Goal: Transaction & Acquisition: Book appointment/travel/reservation

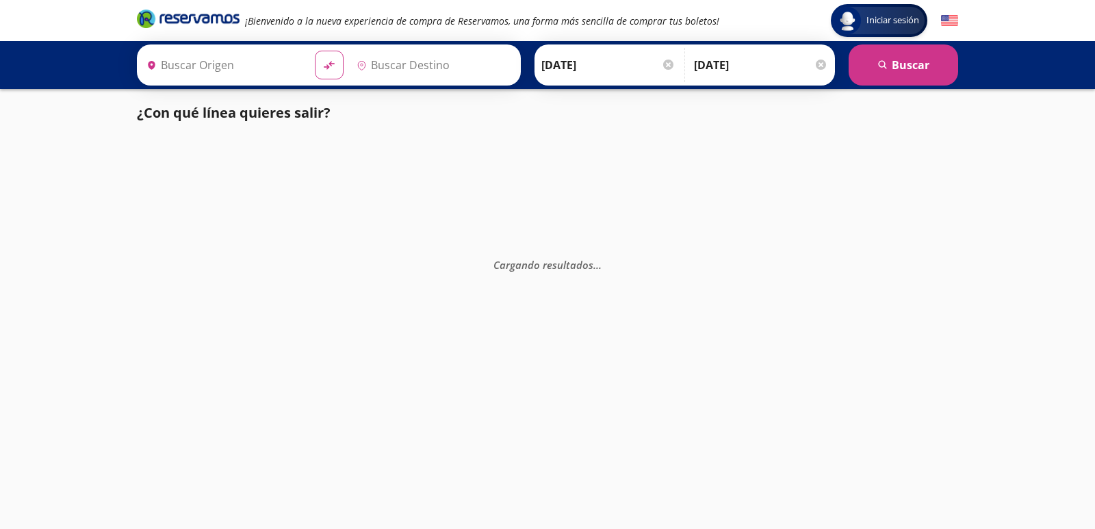
type input "[GEOGRAPHIC_DATA], [GEOGRAPHIC_DATA]"
type input "Central Tepotzotlan, [GEOGRAPHIC_DATA]"
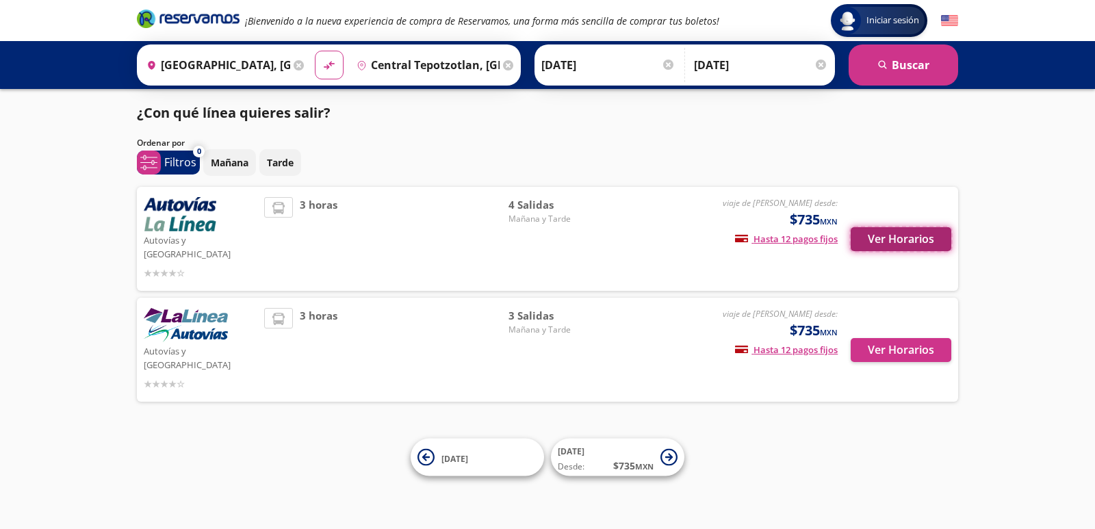
click at [877, 234] on button "Ver Horarios" at bounding box center [901, 239] width 101 height 24
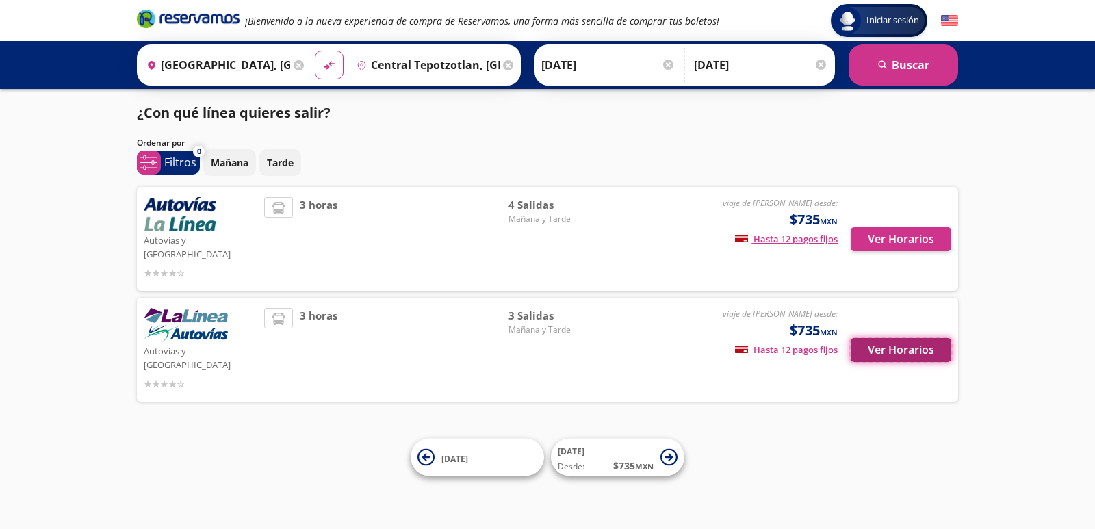
click at [878, 338] on button "Ver Horarios" at bounding box center [901, 350] width 101 height 24
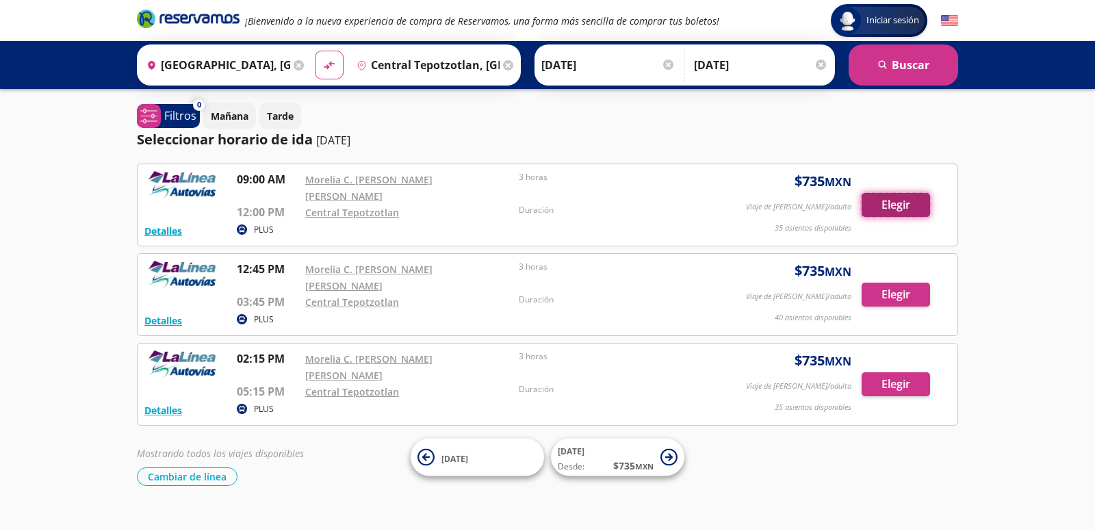
click at [889, 197] on button "Elegir" at bounding box center [896, 205] width 68 height 24
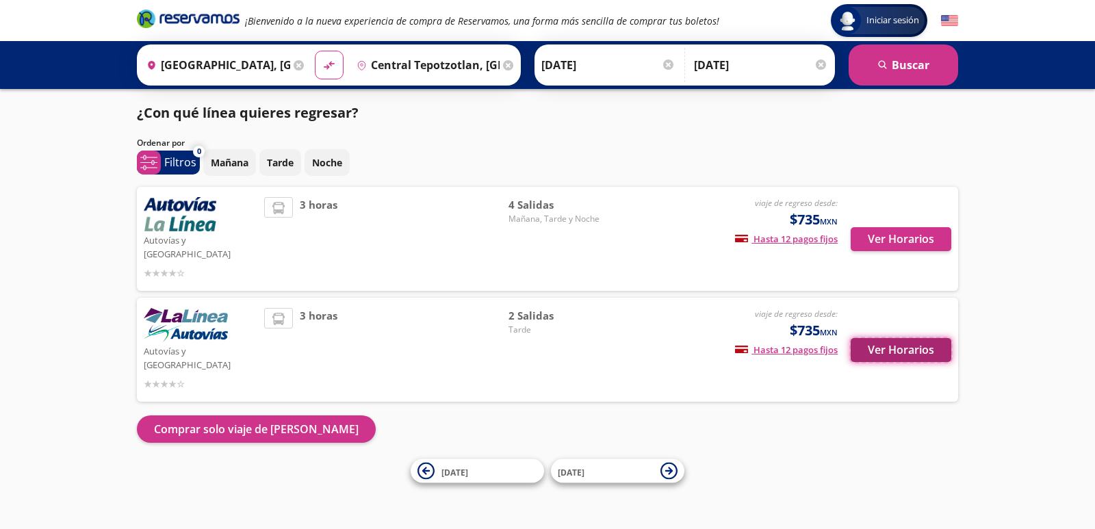
click at [893, 338] on button "Ver Horarios" at bounding box center [901, 350] width 101 height 24
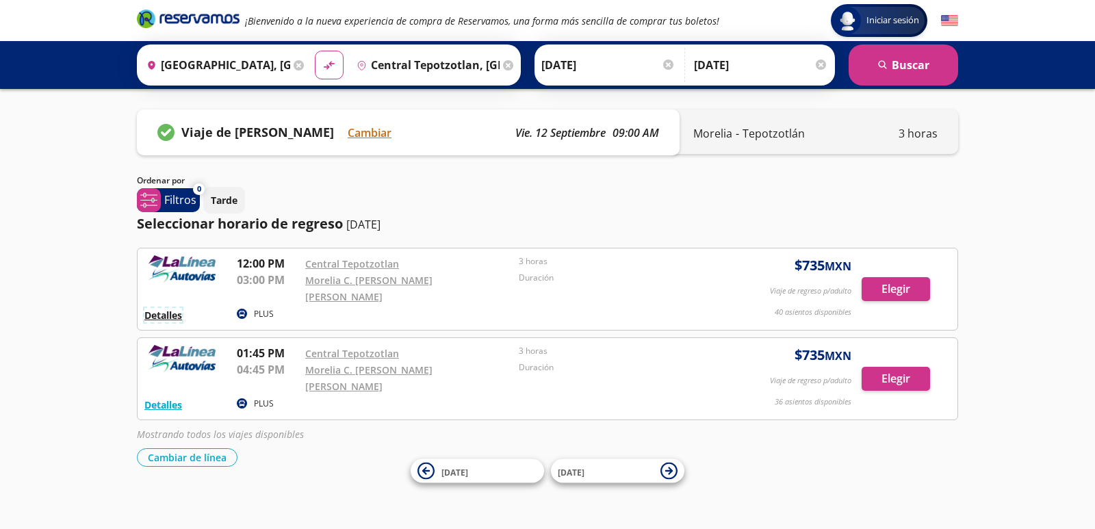
click at [160, 308] on button "Detalles" at bounding box center [163, 315] width 38 height 14
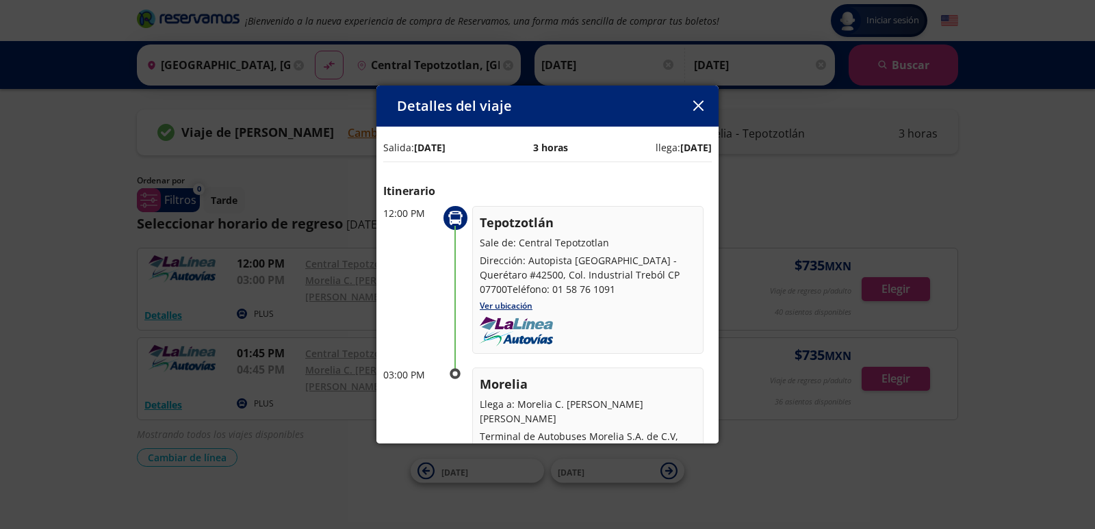
click at [696, 106] on icon "button" at bounding box center [698, 106] width 10 height 10
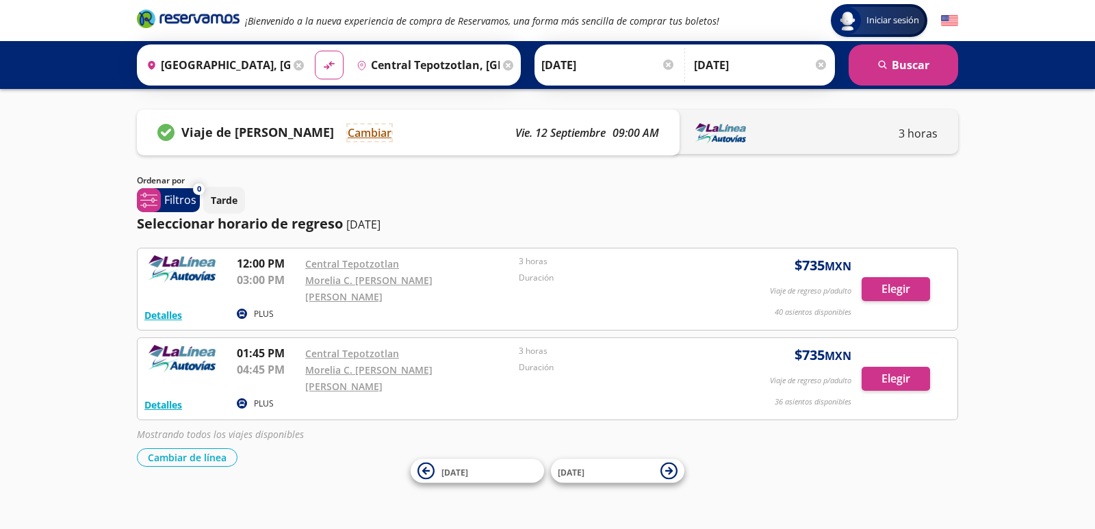
click at [368, 135] on button "Cambiar" at bounding box center [370, 133] width 44 height 16
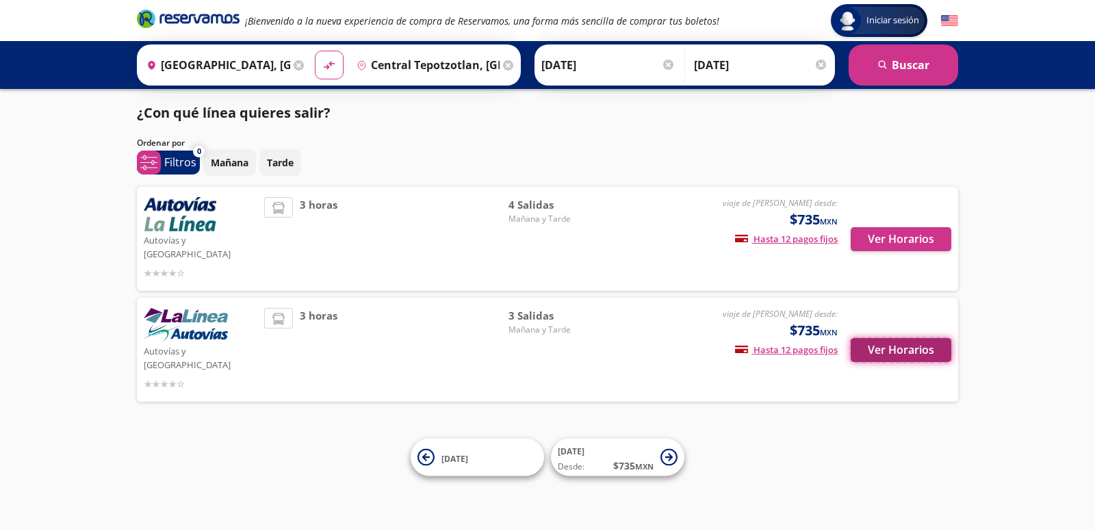
click at [876, 338] on button "Ver Horarios" at bounding box center [901, 350] width 101 height 24
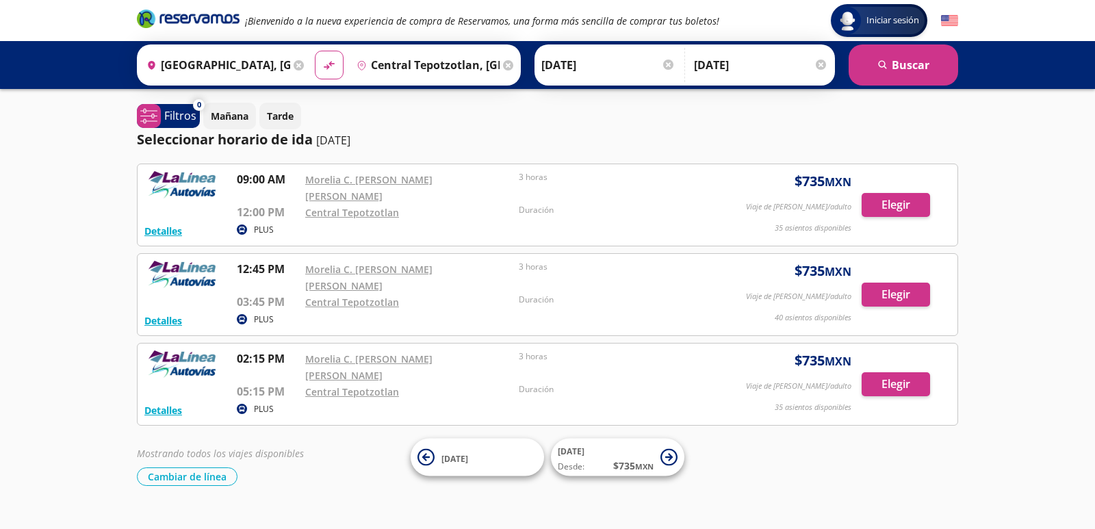
click at [276, 204] on p "12:00 PM" at bounding box center [268, 212] width 62 height 16
click at [177, 224] on button "Detalles" at bounding box center [163, 231] width 38 height 14
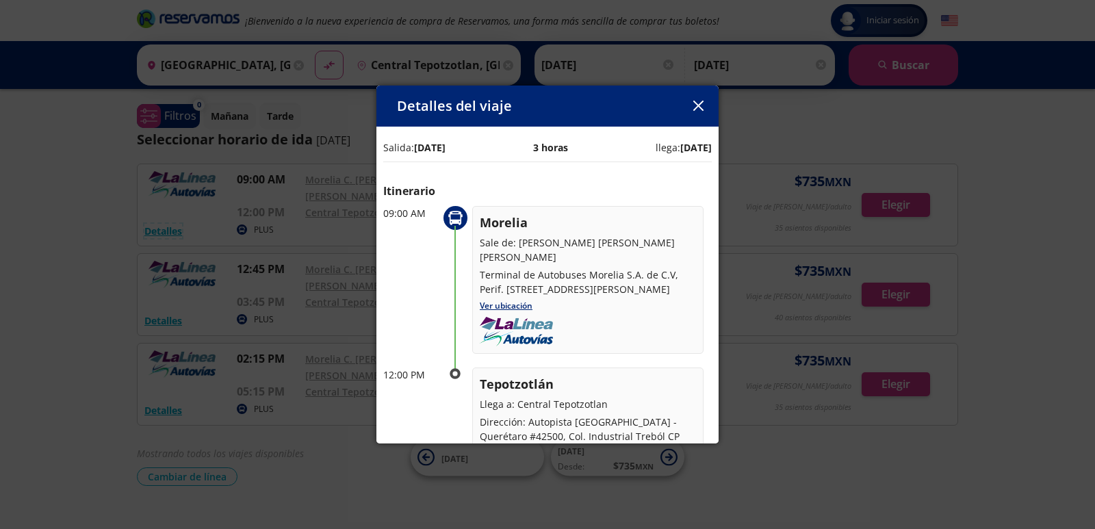
scroll to position [66, 0]
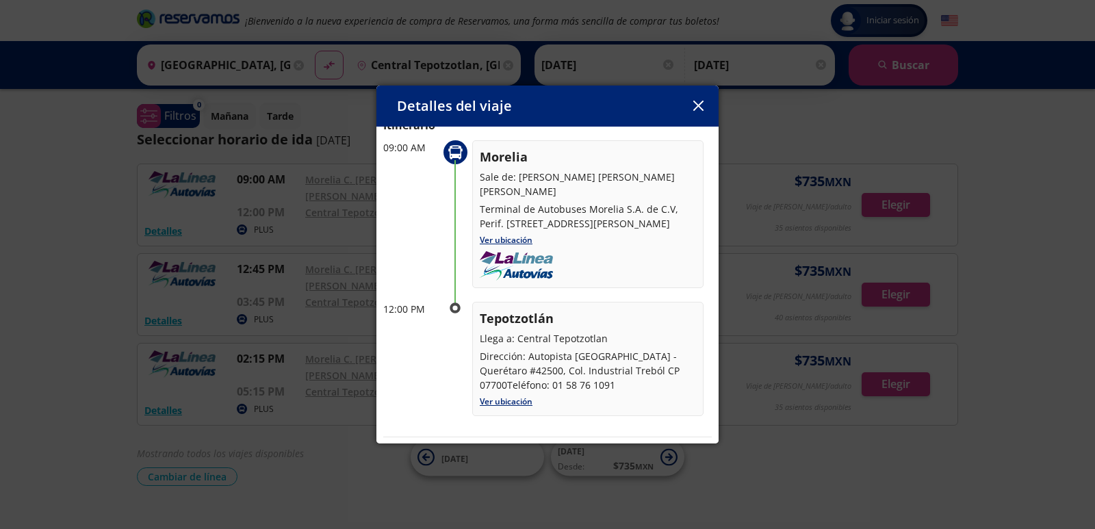
click at [697, 107] on icon "button" at bounding box center [698, 106] width 10 height 10
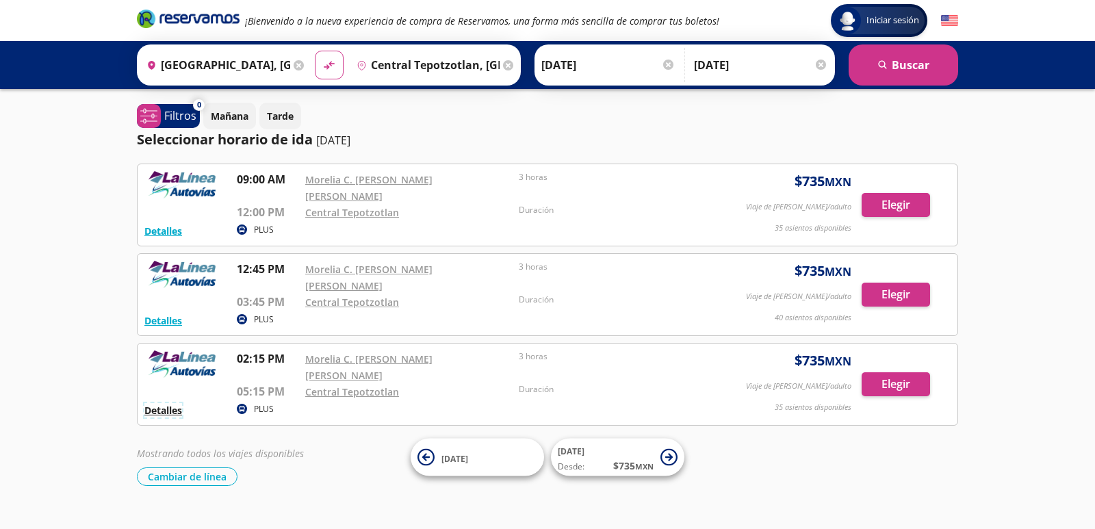
click at [157, 403] on button "Detalles" at bounding box center [163, 410] width 38 height 14
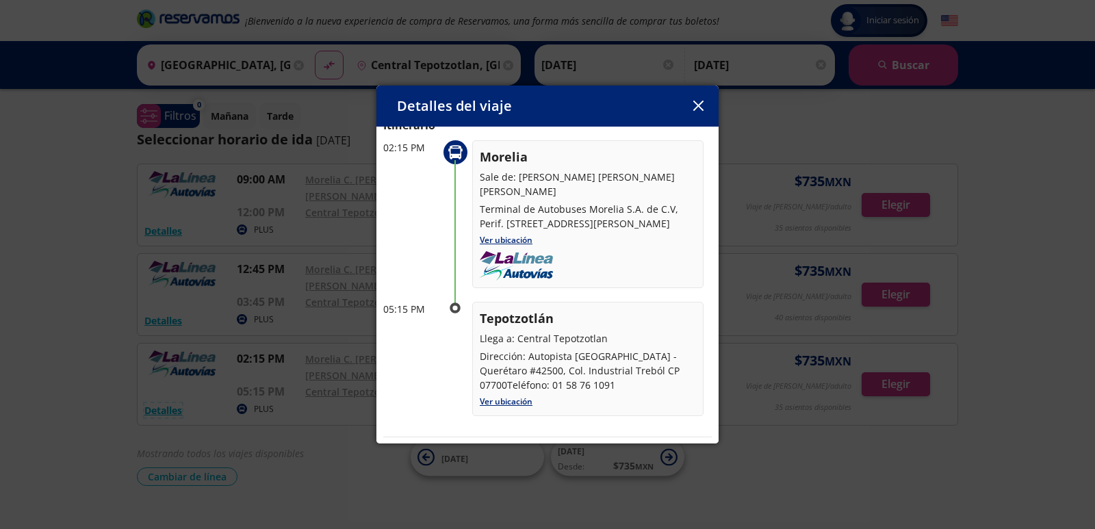
scroll to position [0, 0]
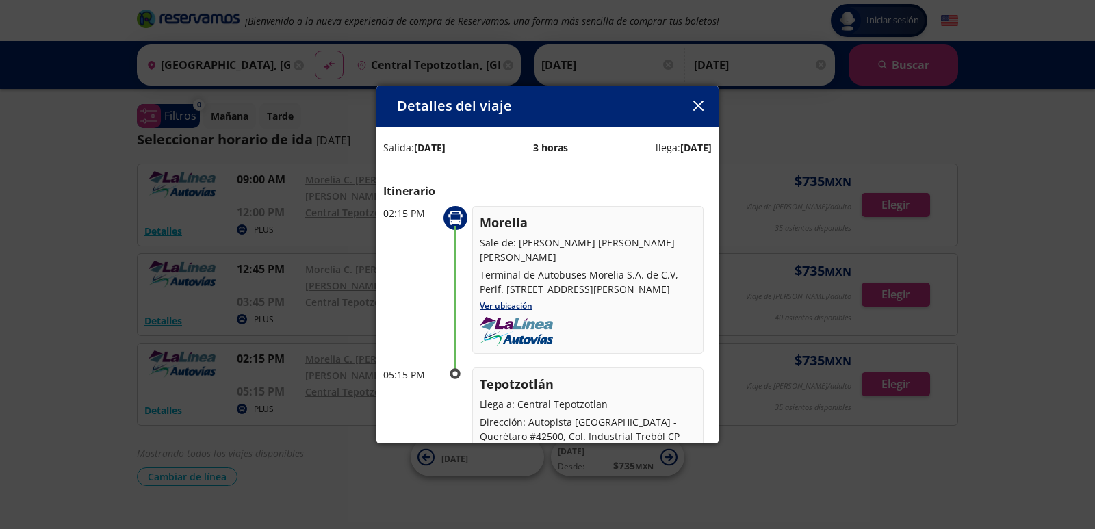
click at [698, 106] on icon "button" at bounding box center [698, 106] width 10 height 10
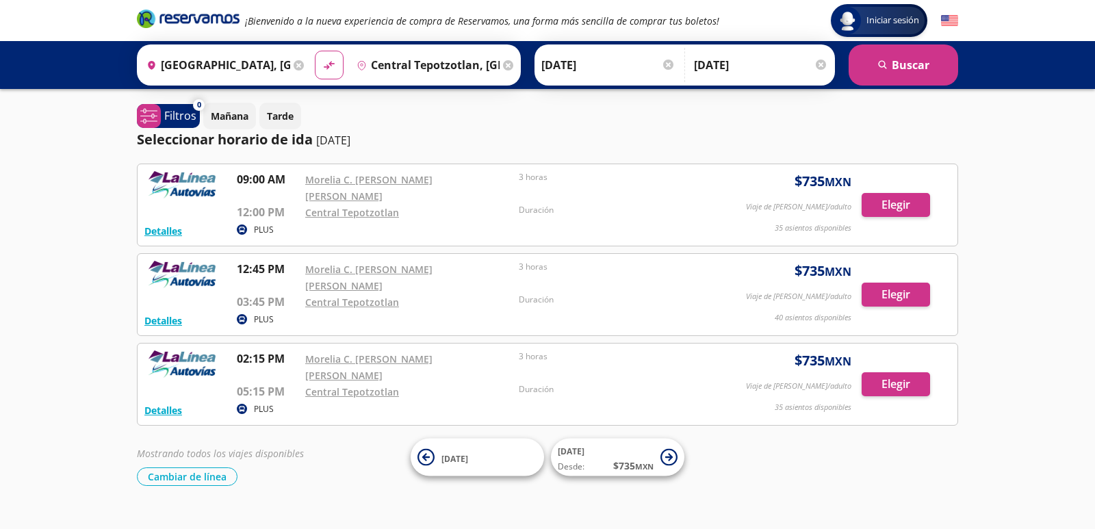
click at [820, 61] on div at bounding box center [821, 65] width 10 height 10
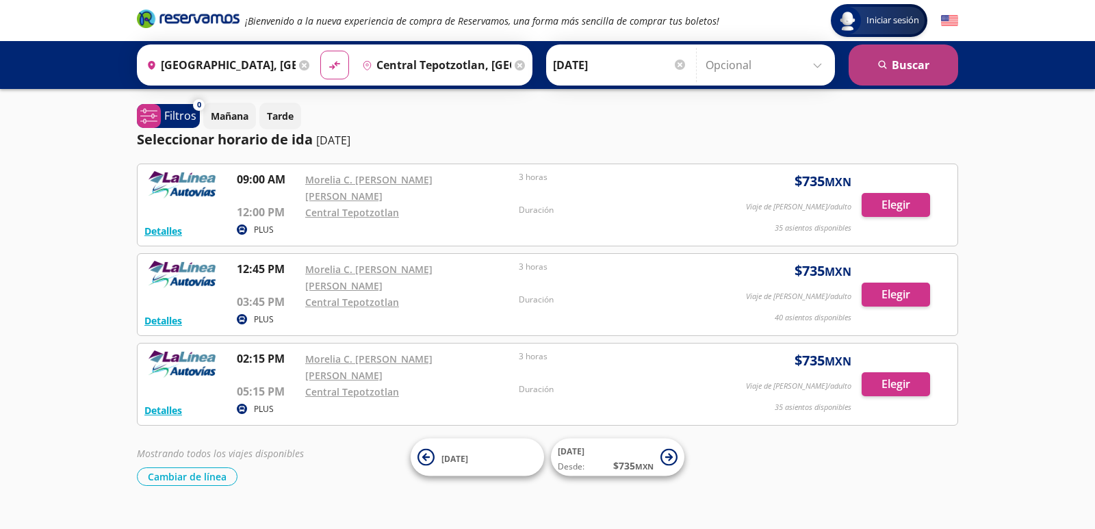
click at [899, 66] on button "search [GEOGRAPHIC_DATA]" at bounding box center [904, 64] width 110 height 41
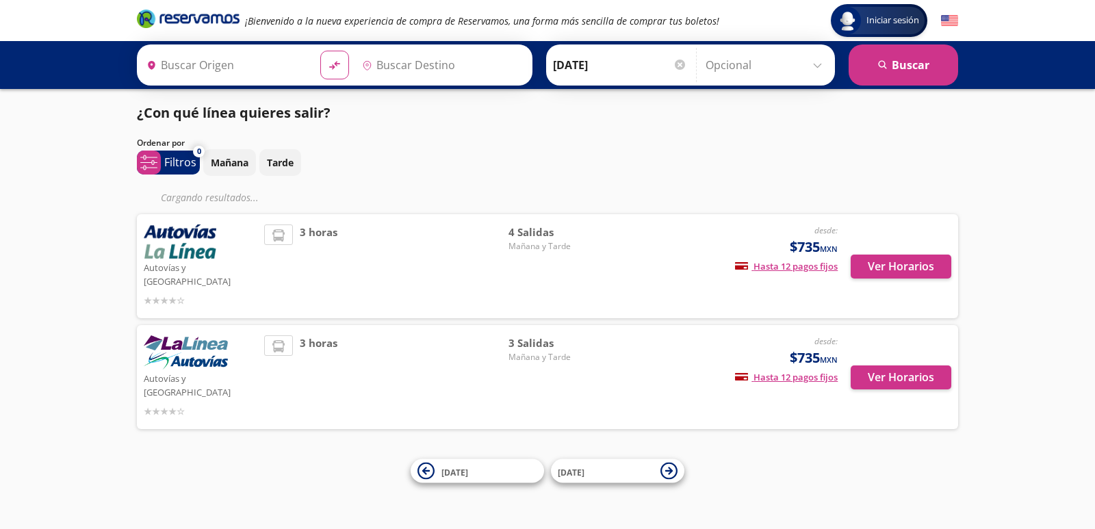
type input "[GEOGRAPHIC_DATA], [GEOGRAPHIC_DATA]"
type input "Central Tepotzotlan, [GEOGRAPHIC_DATA]"
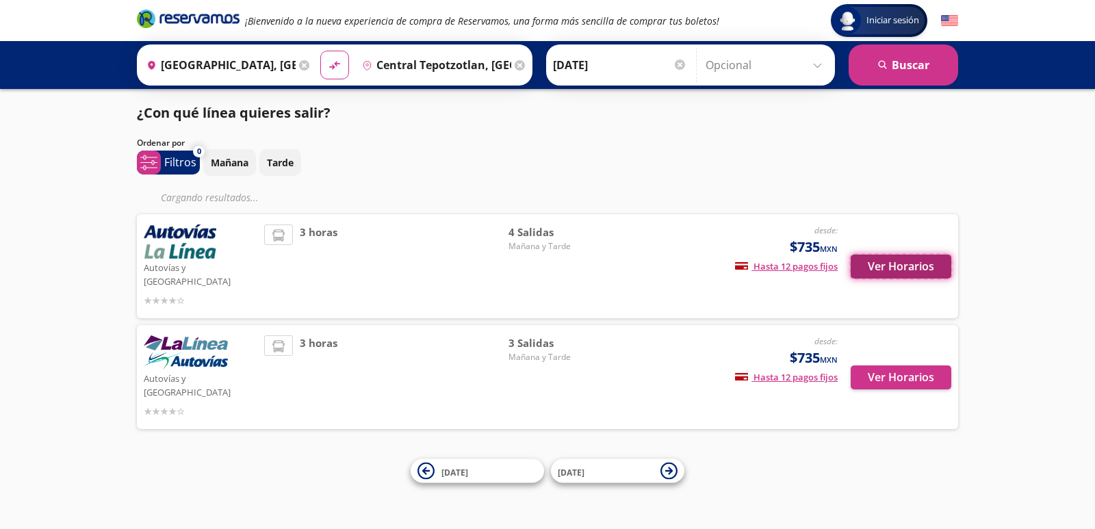
click at [883, 262] on button "Ver Horarios" at bounding box center [901, 267] width 101 height 24
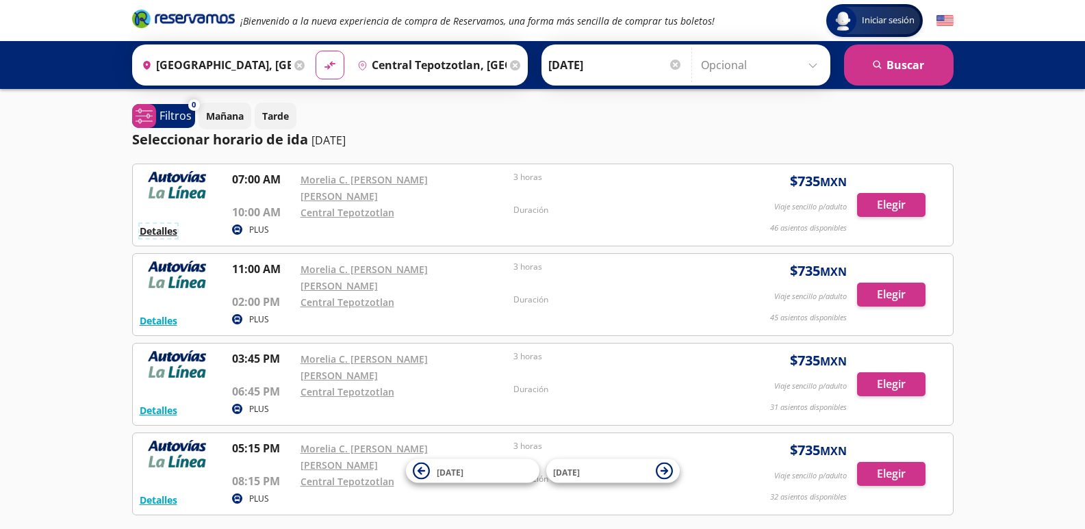
click at [162, 224] on button "Detalles" at bounding box center [159, 231] width 38 height 14
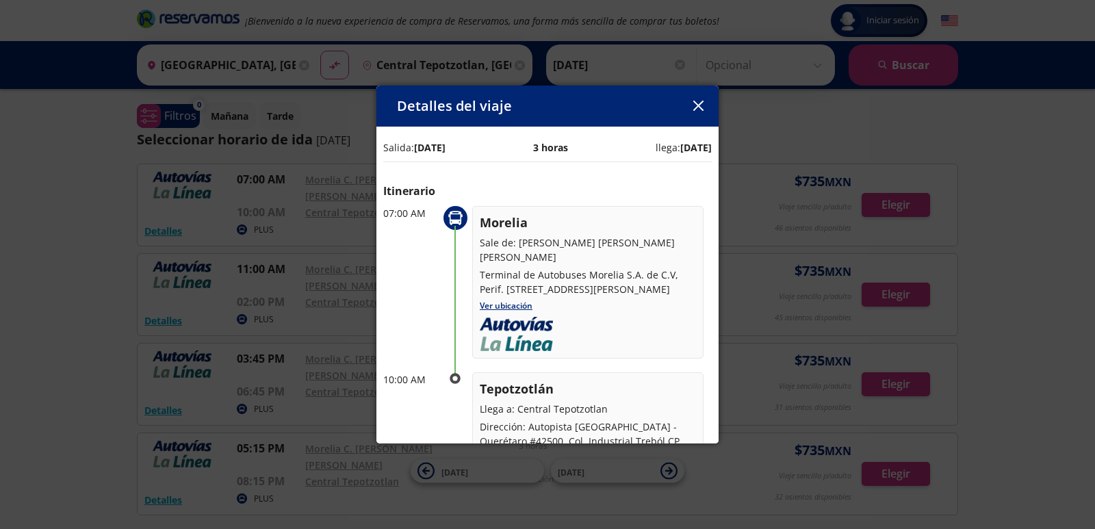
click at [703, 105] on icon "button" at bounding box center [698, 106] width 10 height 10
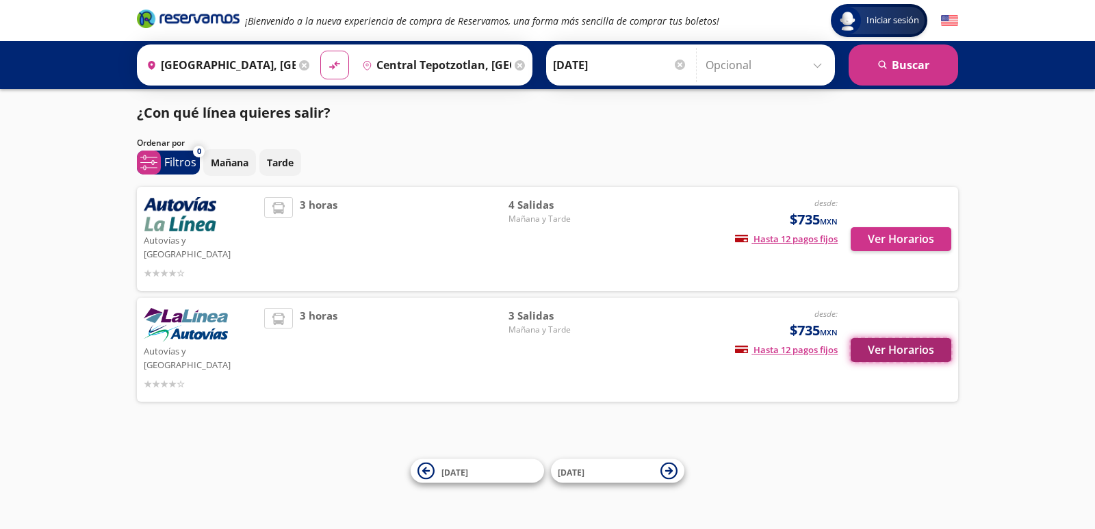
click at [891, 338] on button "Ver Horarios" at bounding box center [901, 350] width 101 height 24
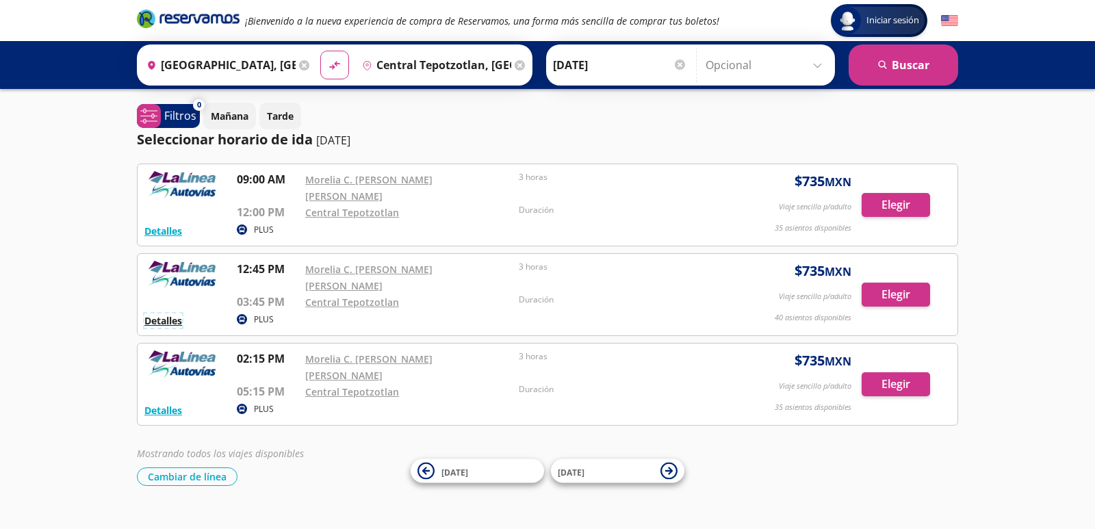
click at [164, 314] on button "Detalles" at bounding box center [163, 321] width 38 height 14
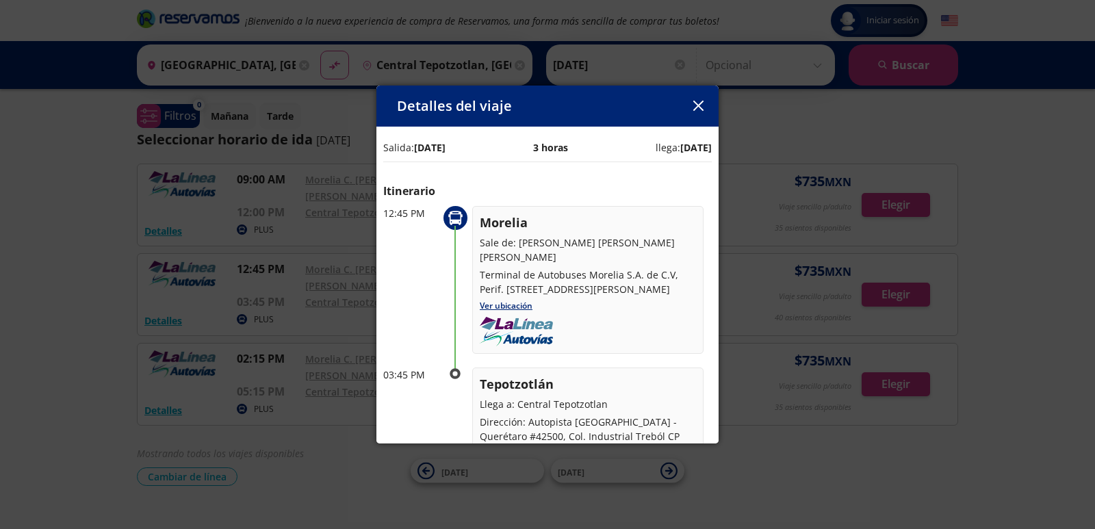
click at [698, 110] on icon "button" at bounding box center [698, 106] width 10 height 10
